Goal: Transaction & Acquisition: Download file/media

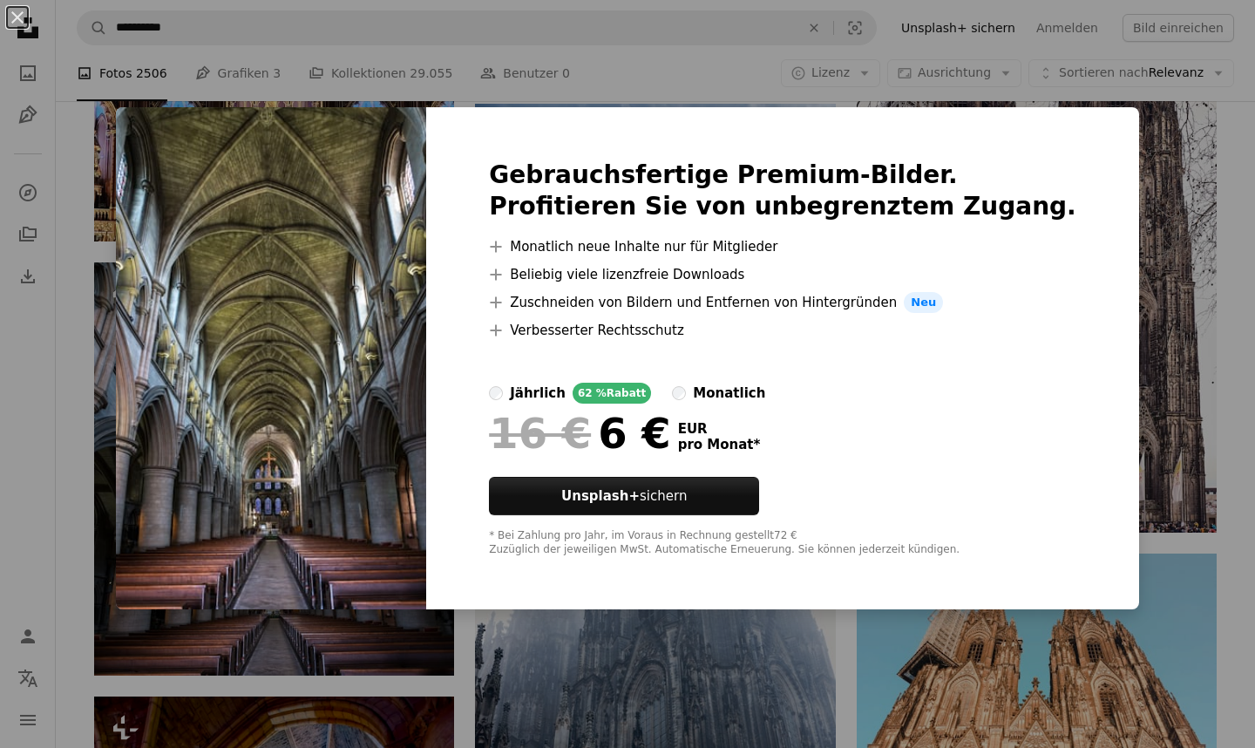
scroll to position [1395, 0]
click at [73, 312] on div "An X shape Gebrauchsfertige Premium-Bilder. Profitieren Sie von unbegrenztem Zu…" at bounding box center [627, 374] width 1255 height 748
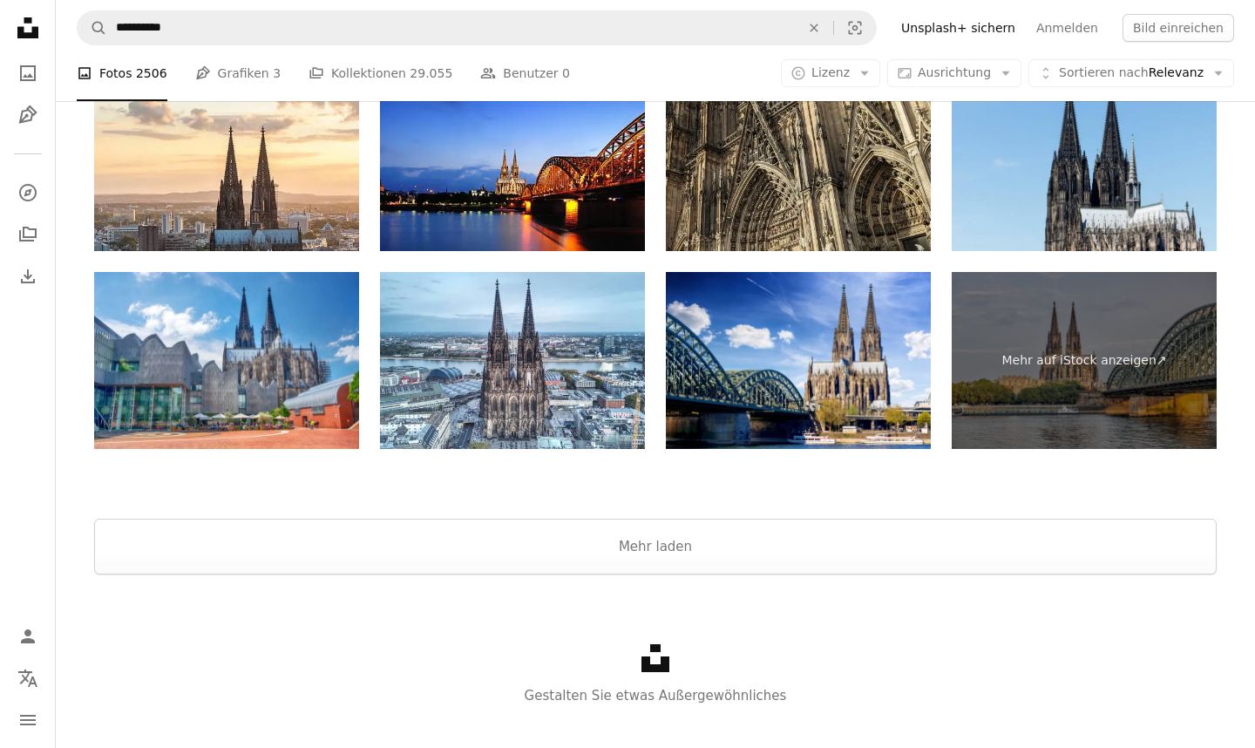
scroll to position [3983, 0]
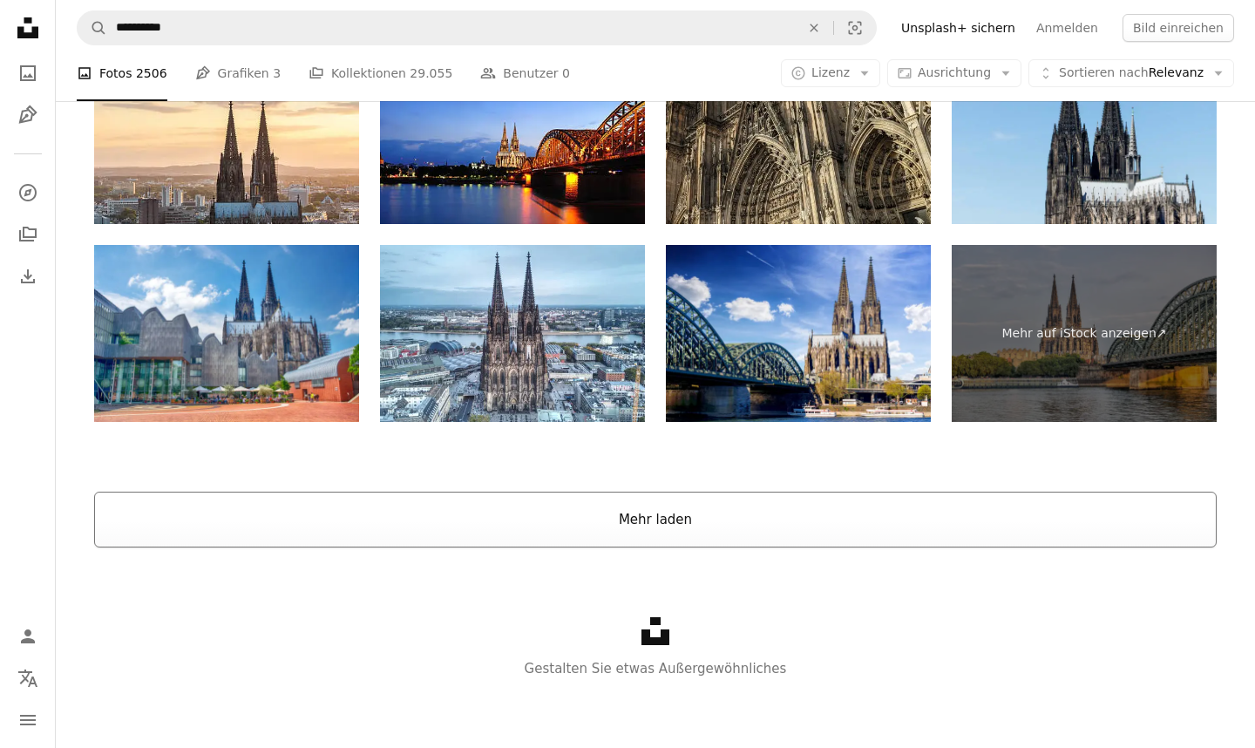
click at [622, 514] on button "Mehr laden" at bounding box center [655, 520] width 1123 height 56
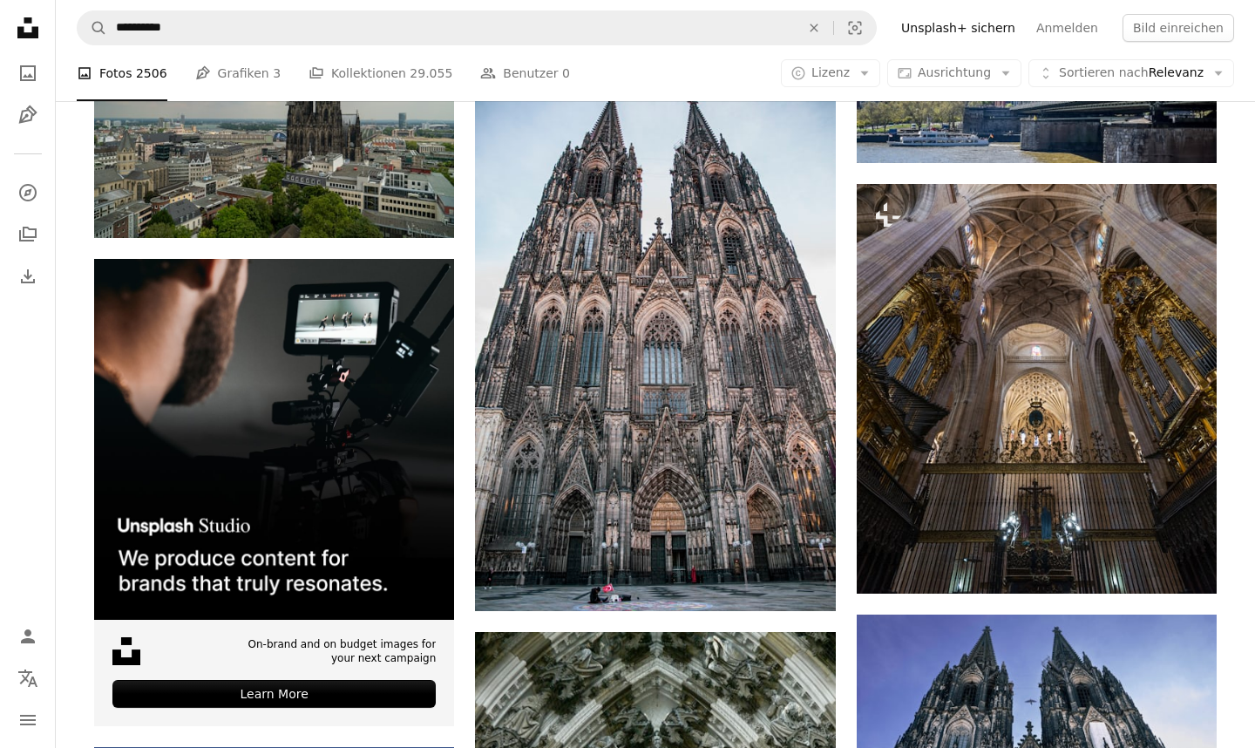
scroll to position [4575, 0]
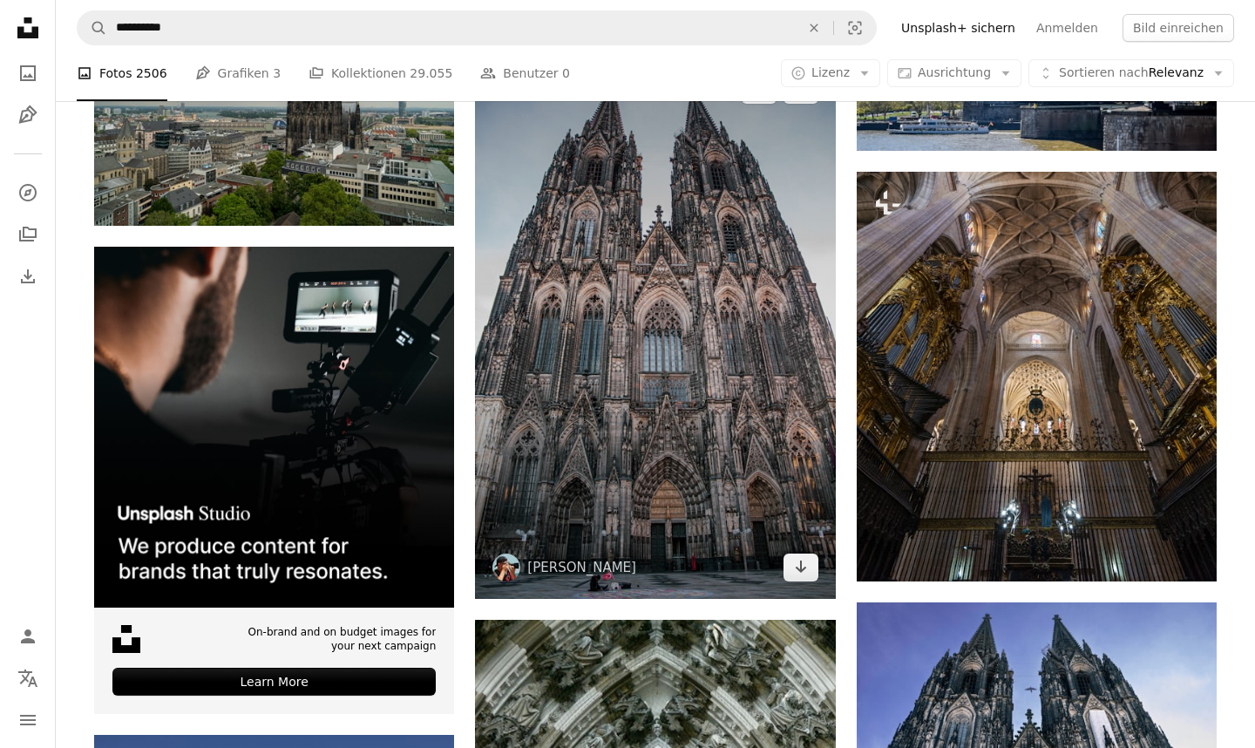
click at [634, 346] on img at bounding box center [655, 328] width 360 height 541
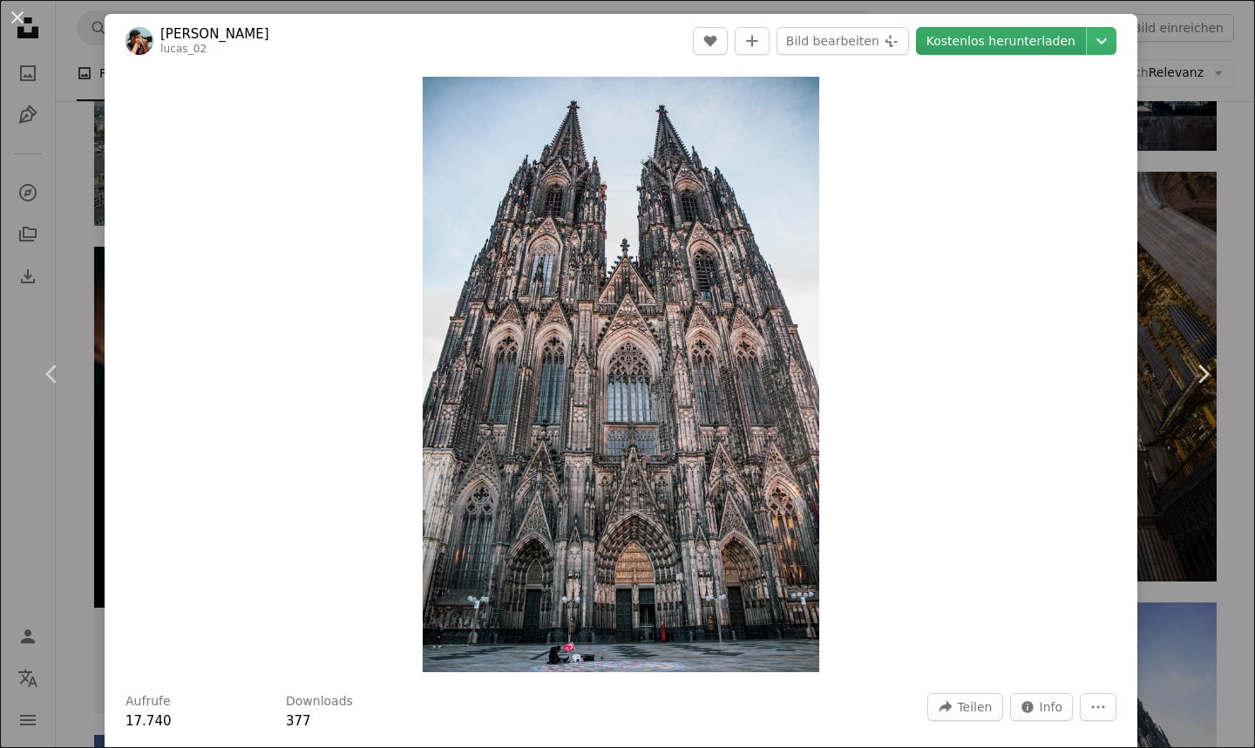
click at [1010, 38] on link "Kostenlos herunterladen" at bounding box center [1001, 41] width 170 height 28
